Goal: Information Seeking & Learning: Find specific fact

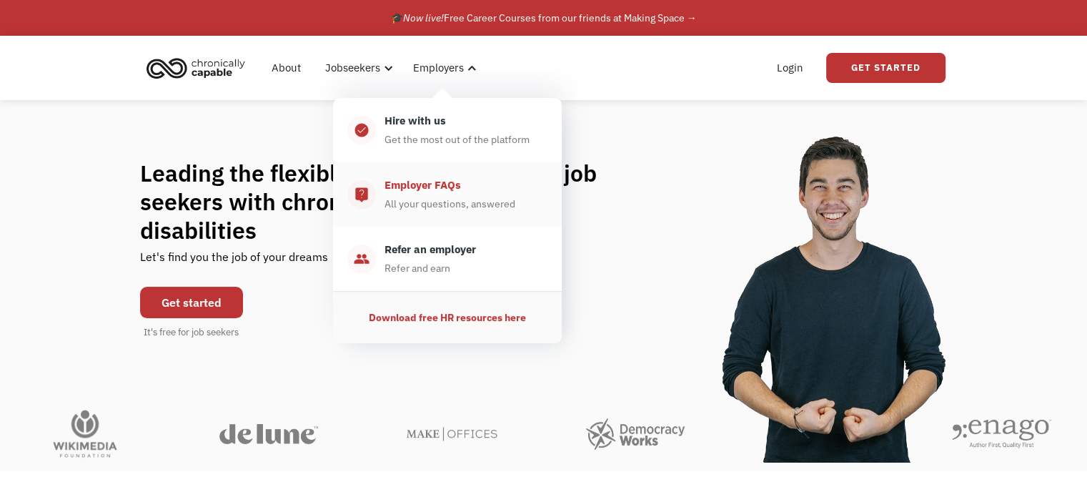
click at [455, 203] on div "All your questions, answered" at bounding box center [450, 203] width 131 height 17
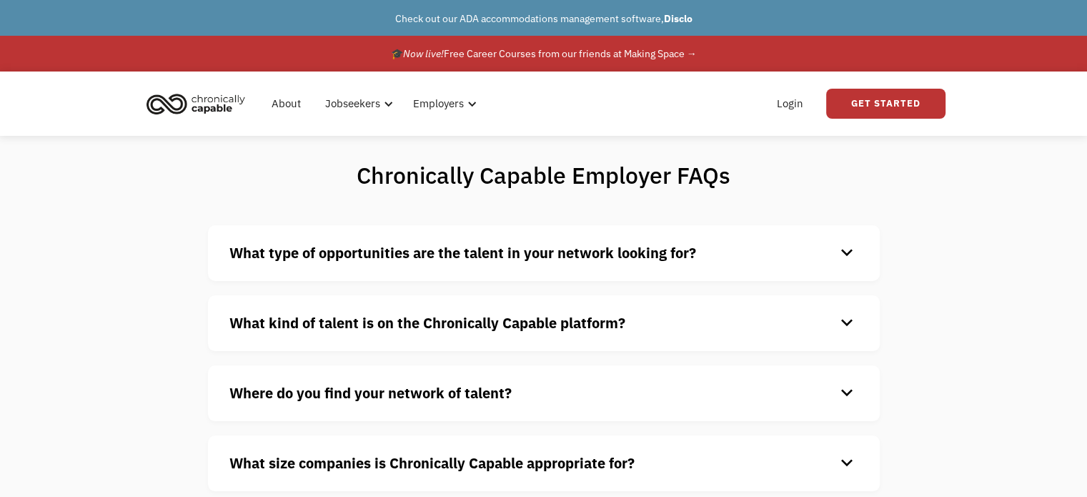
click at [847, 323] on div "keyboard_arrow_down" at bounding box center [847, 322] width 23 height 21
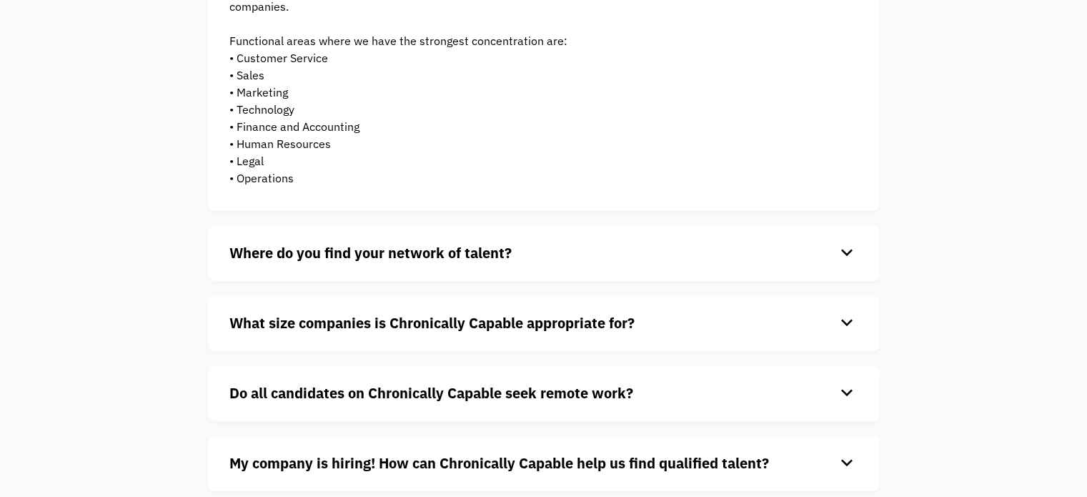
scroll to position [443, 0]
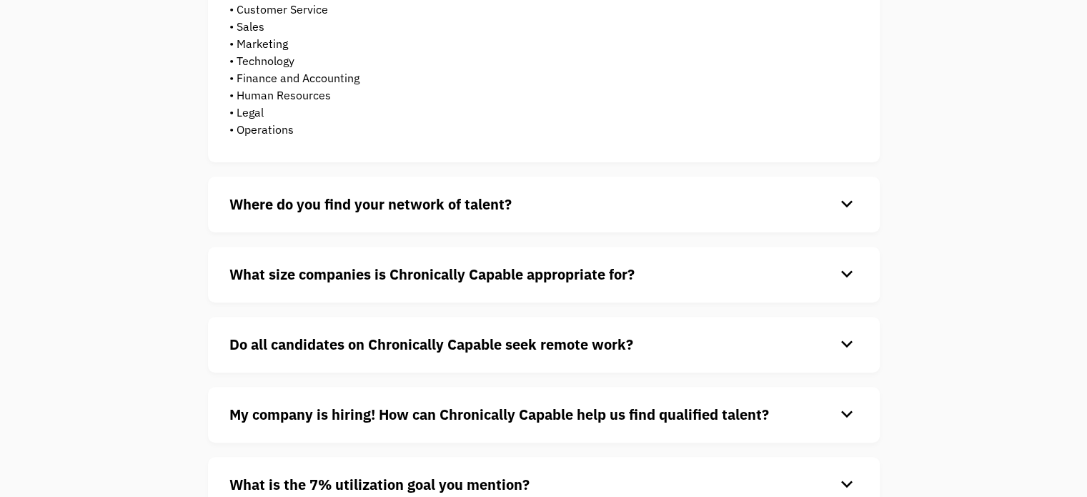
click at [846, 277] on div "keyboard_arrow_down" at bounding box center [847, 274] width 23 height 21
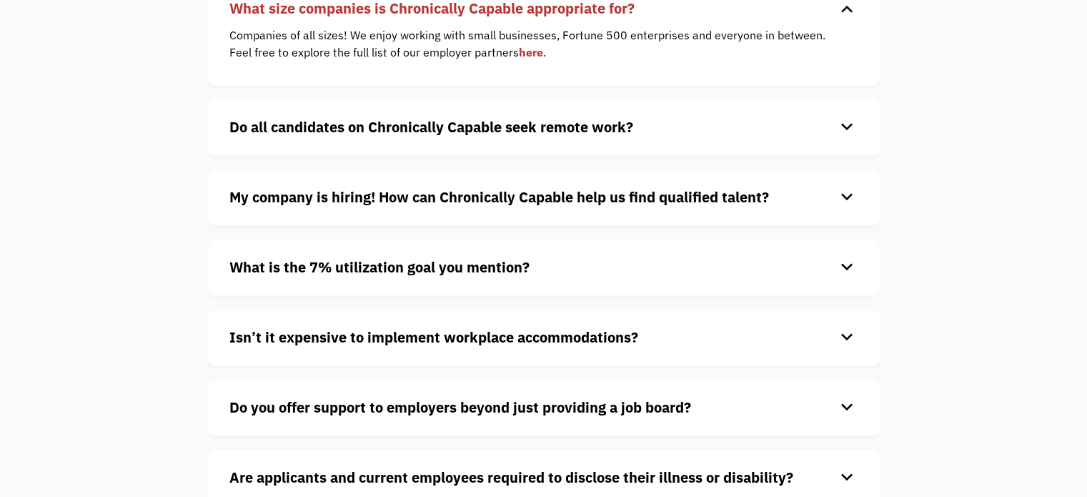
scroll to position [718, 0]
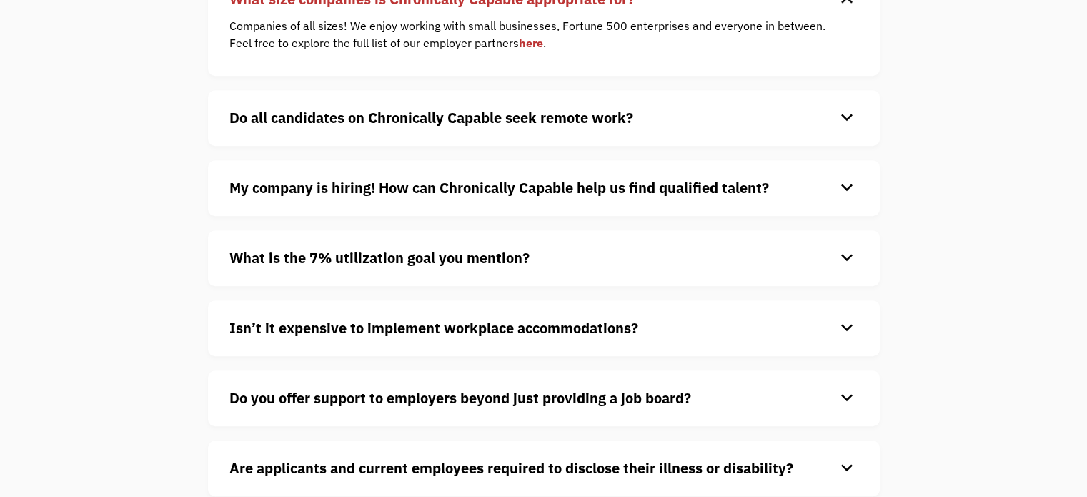
click at [846, 249] on div "keyboard_arrow_down" at bounding box center [847, 257] width 23 height 21
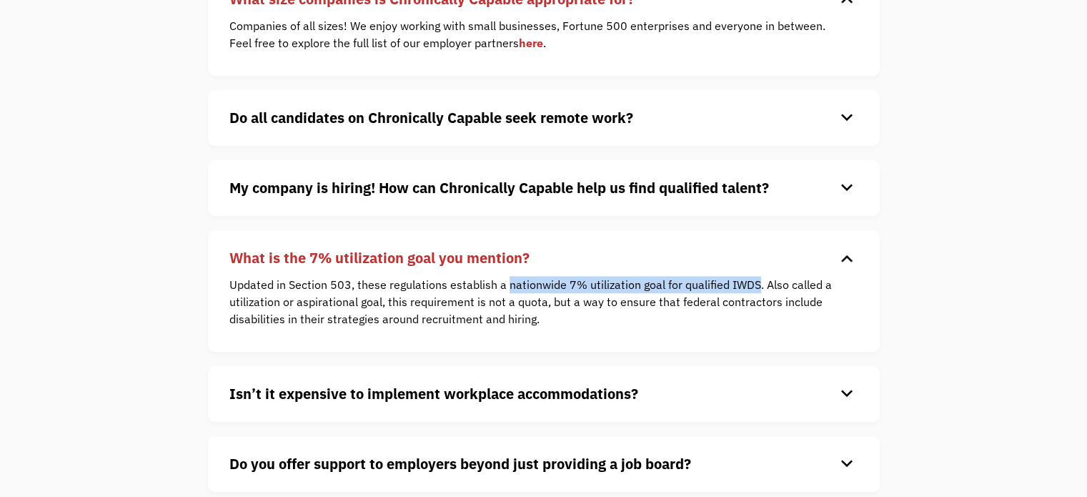
drag, startPoint x: 505, startPoint y: 284, endPoint x: 755, endPoint y: 288, distance: 250.2
click at [755, 288] on p "Updated in Section 503, these regulations establish a nationwide 7% utilization…" at bounding box center [533, 301] width 608 height 51
copy p "nationwide 7% utilization goal for qualified IWDS"
click at [854, 393] on div "keyboard_arrow_down" at bounding box center [847, 393] width 23 height 21
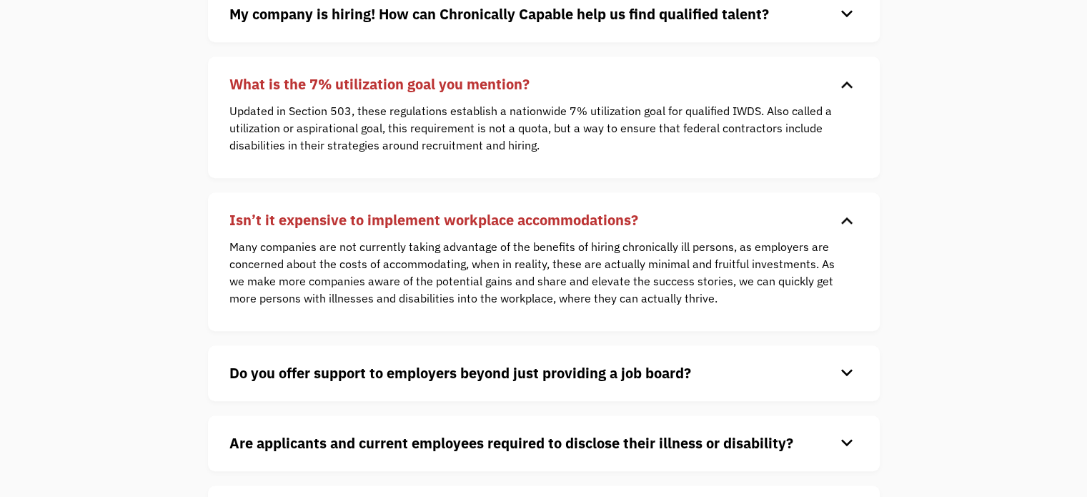
scroll to position [923, 0]
